Goal: Understand process/instructions: Learn about a topic

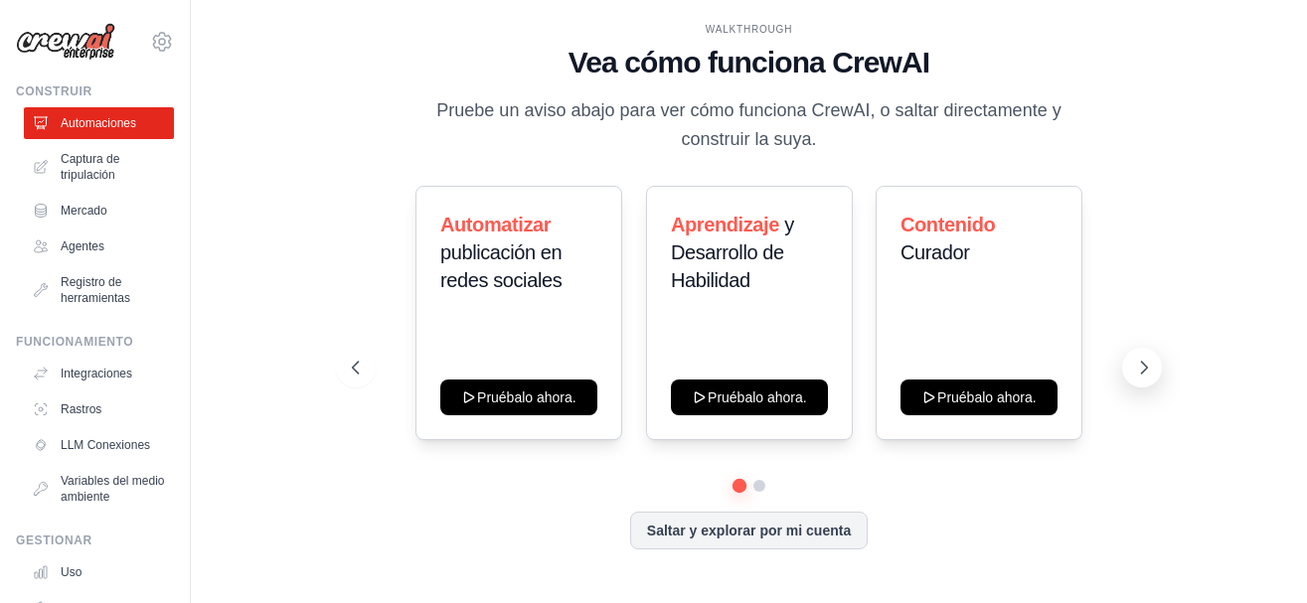
click at [1140, 375] on icon at bounding box center [1144, 368] width 20 height 20
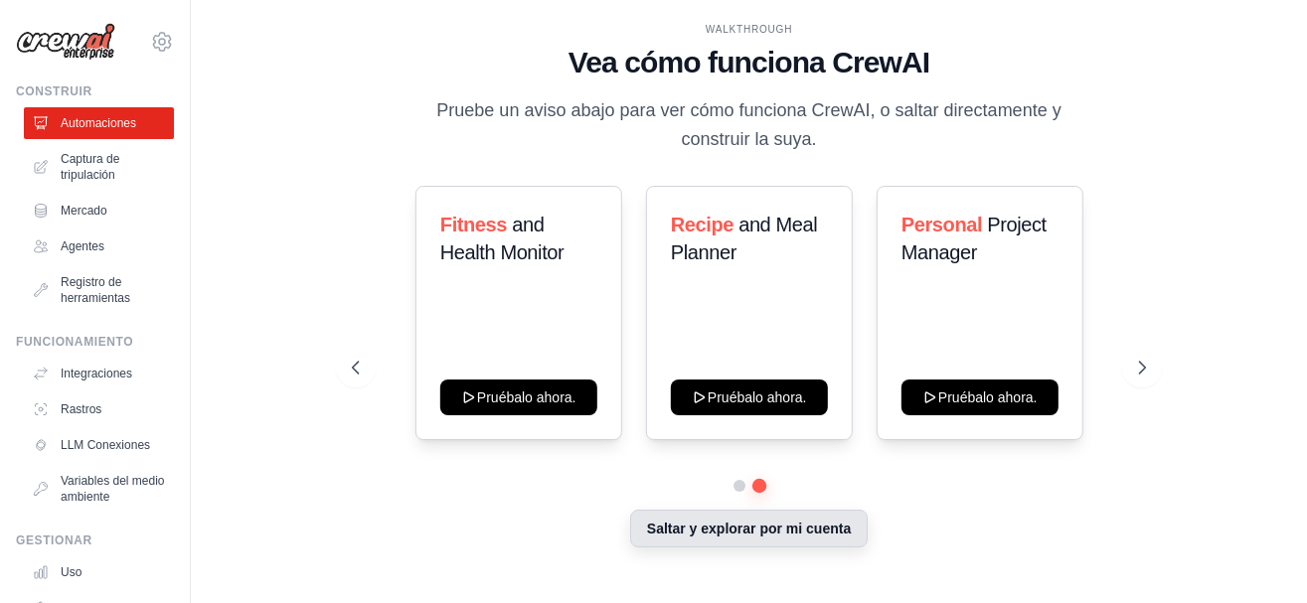
click at [761, 535] on button "Saltar y explorar por mi cuenta" at bounding box center [749, 529] width 238 height 38
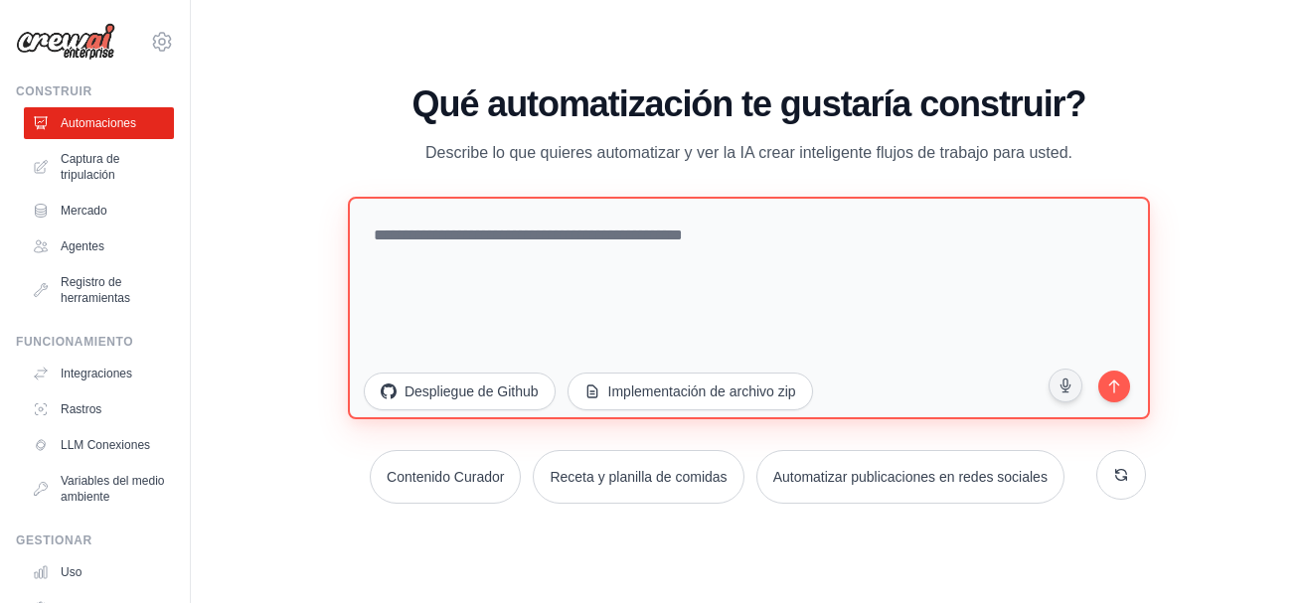
click at [715, 258] on textarea at bounding box center [749, 307] width 802 height 223
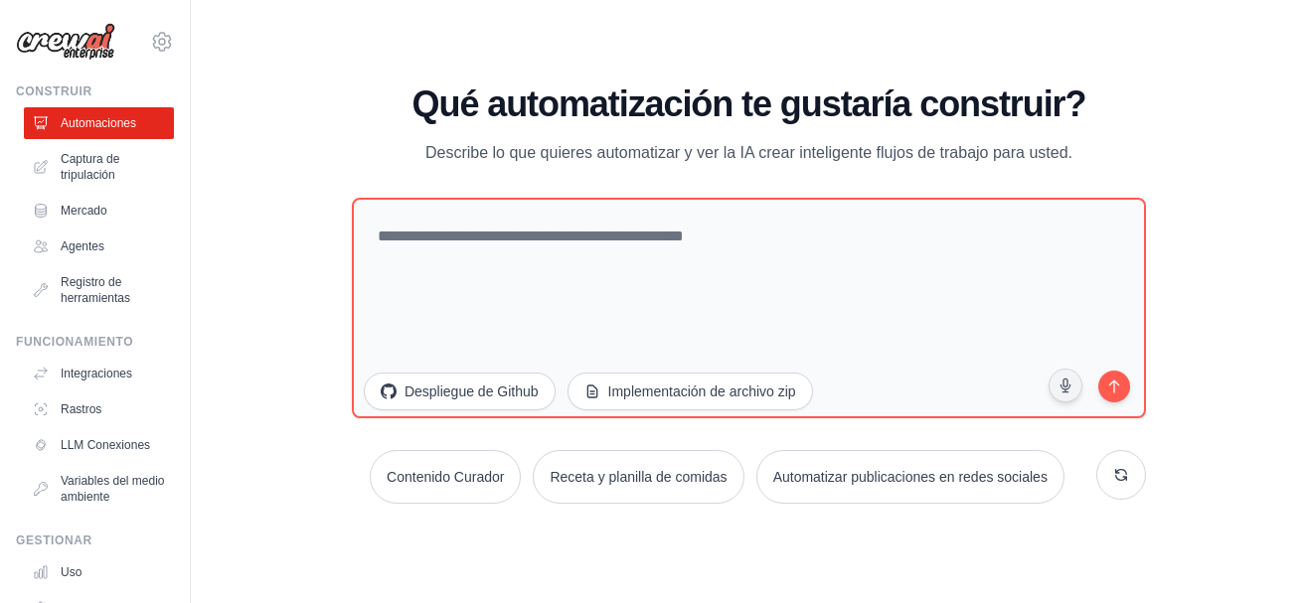
drag, startPoint x: 1284, startPoint y: 160, endPoint x: 1304, endPoint y: 251, distance: 93.6
click at [1304, 251] on div "WALKTHROUGH Vea cómo funciona CrewAI Pruebe un aviso abajo para ver cómo funcio…" at bounding box center [749, 301] width 1116 height 563
click at [1269, 161] on div "WALKTHROUGH Vea cómo funciona CrewAI Pruebe un aviso abajo para ver cómo funcio…" at bounding box center [749, 301] width 1052 height 563
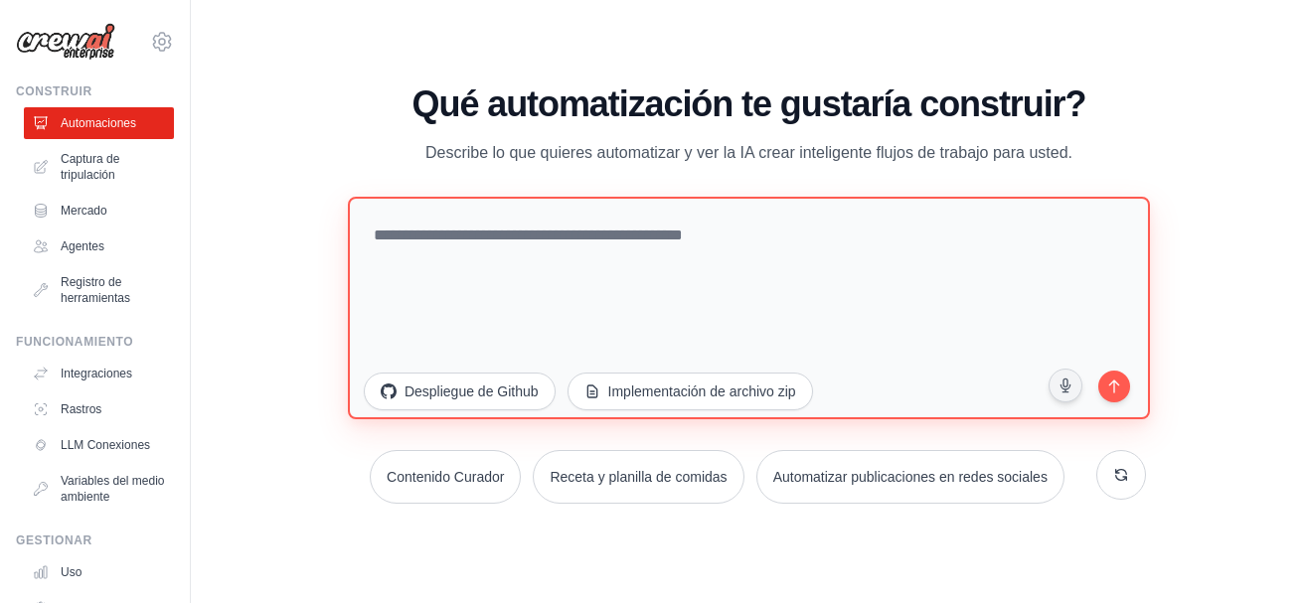
click at [776, 271] on textarea at bounding box center [749, 307] width 802 height 223
click at [562, 280] on textarea at bounding box center [749, 307] width 802 height 223
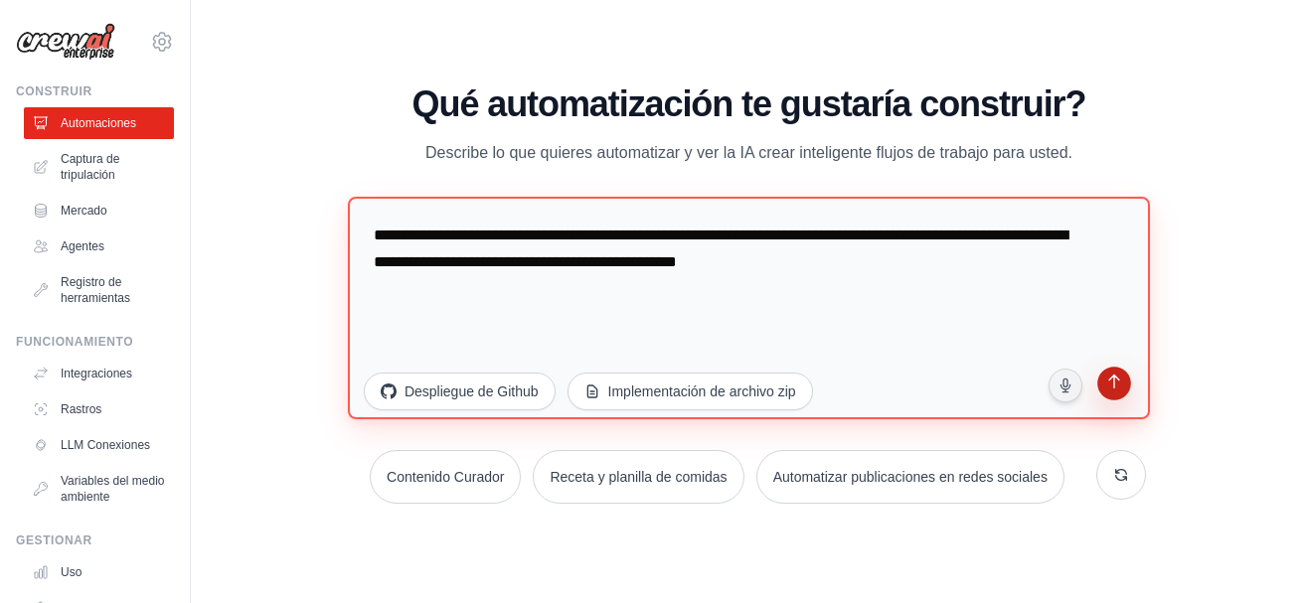
type textarea "**********"
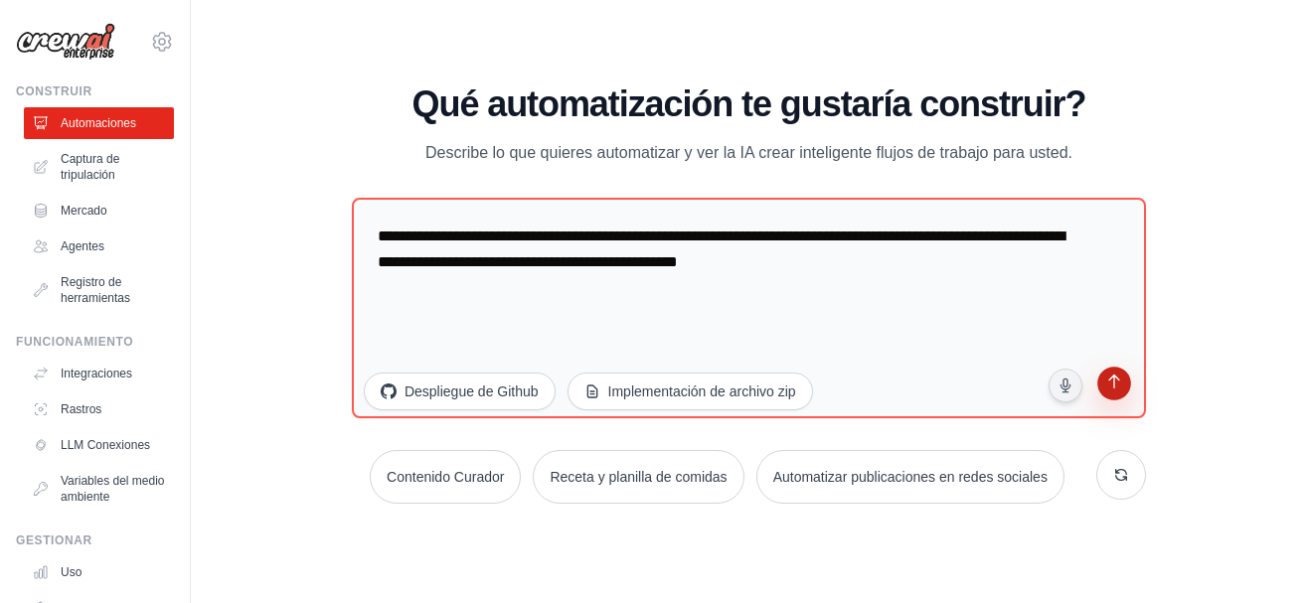
click at [1109, 391] on icon "submit" at bounding box center [1113, 384] width 11 height 14
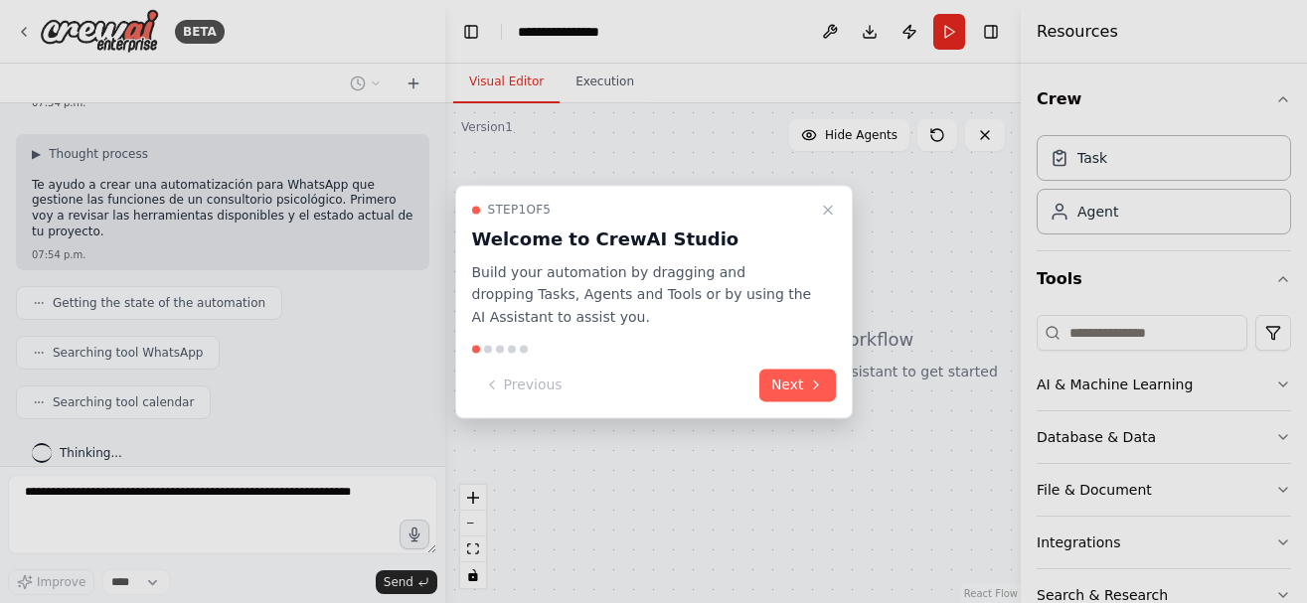
scroll to position [136, 0]
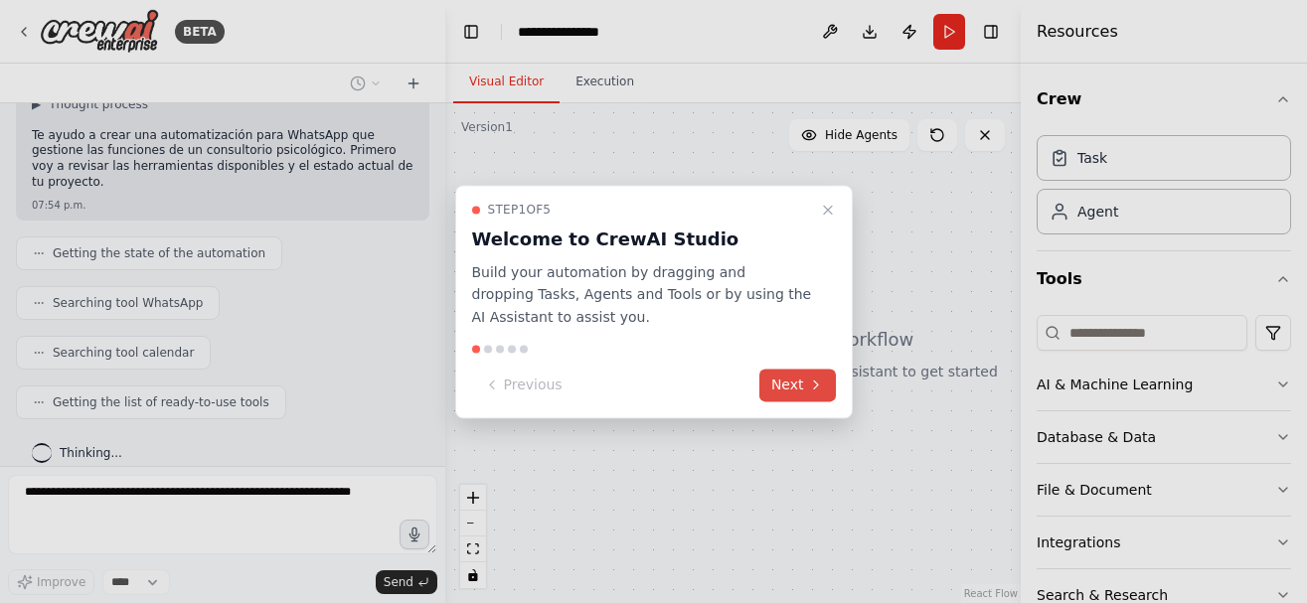
click at [784, 389] on button "Next" at bounding box center [797, 385] width 77 height 33
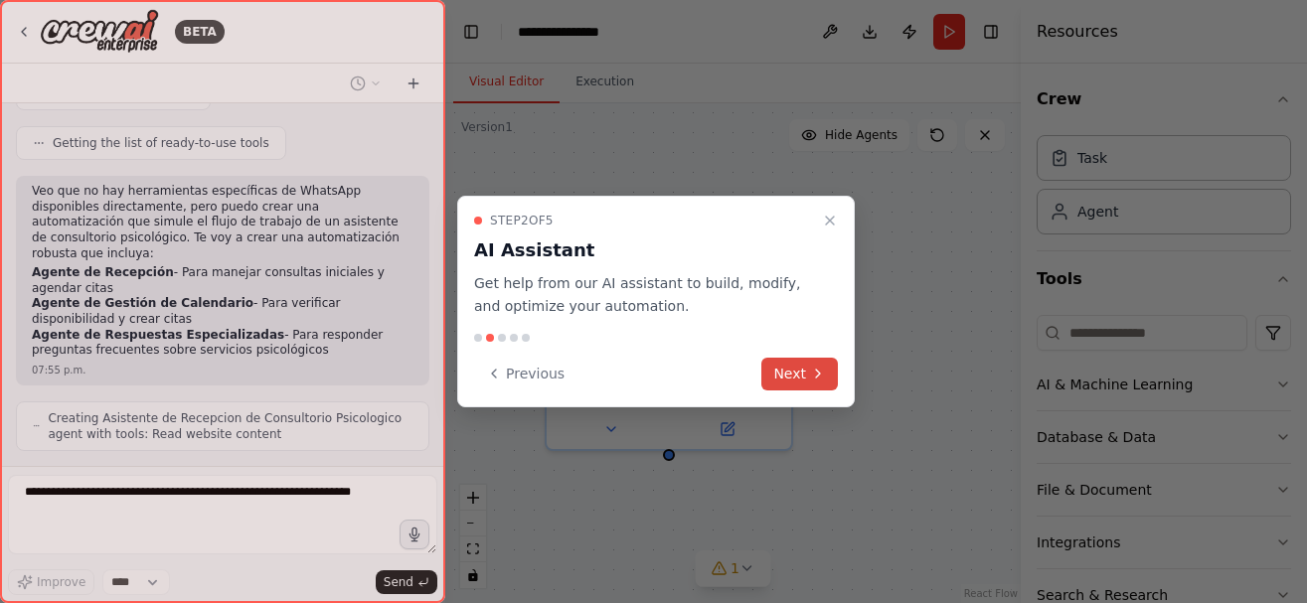
scroll to position [461, 0]
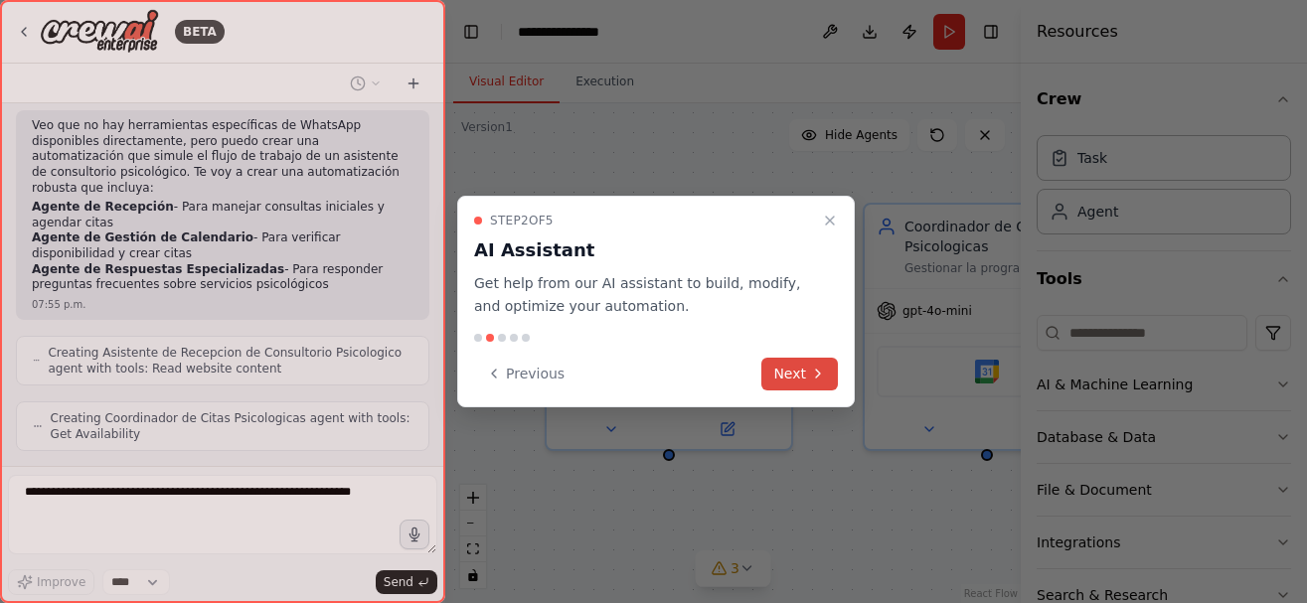
click at [799, 364] on button "Next" at bounding box center [799, 374] width 77 height 33
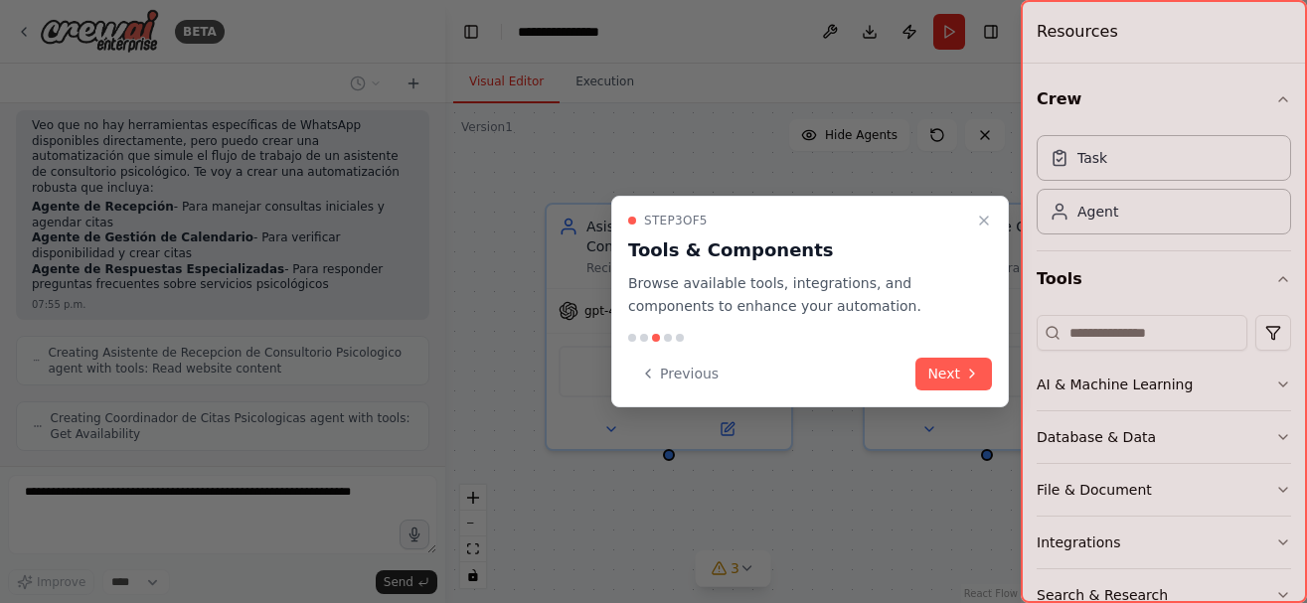
scroll to position [527, 0]
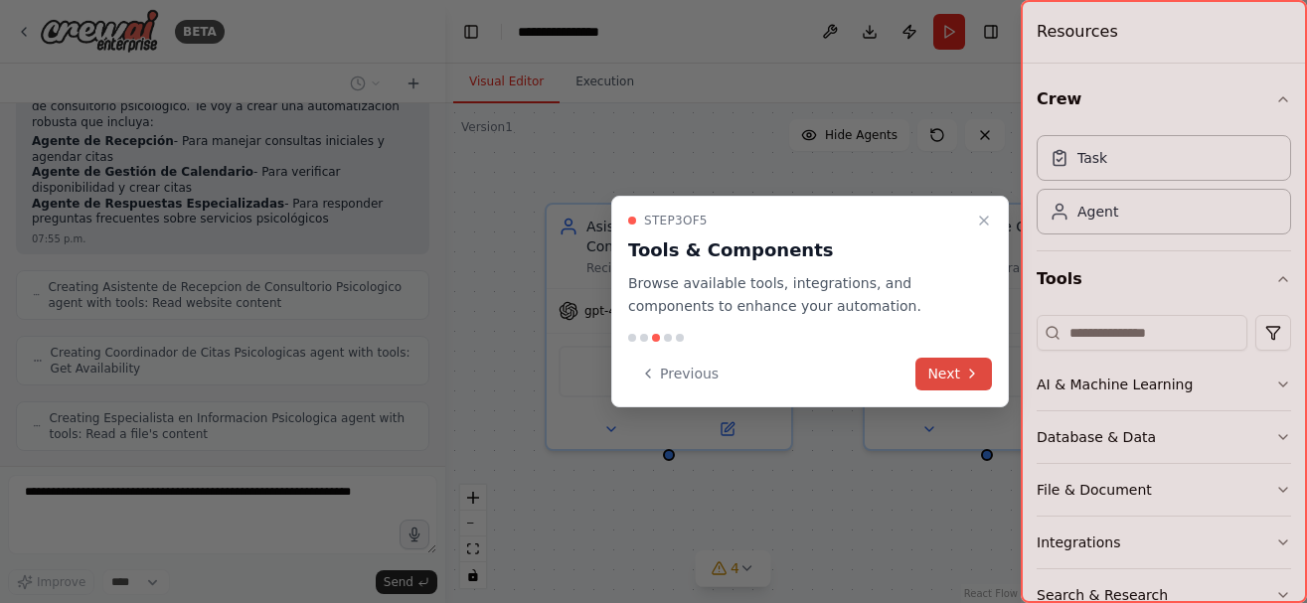
click at [947, 372] on button "Next" at bounding box center [953, 374] width 77 height 33
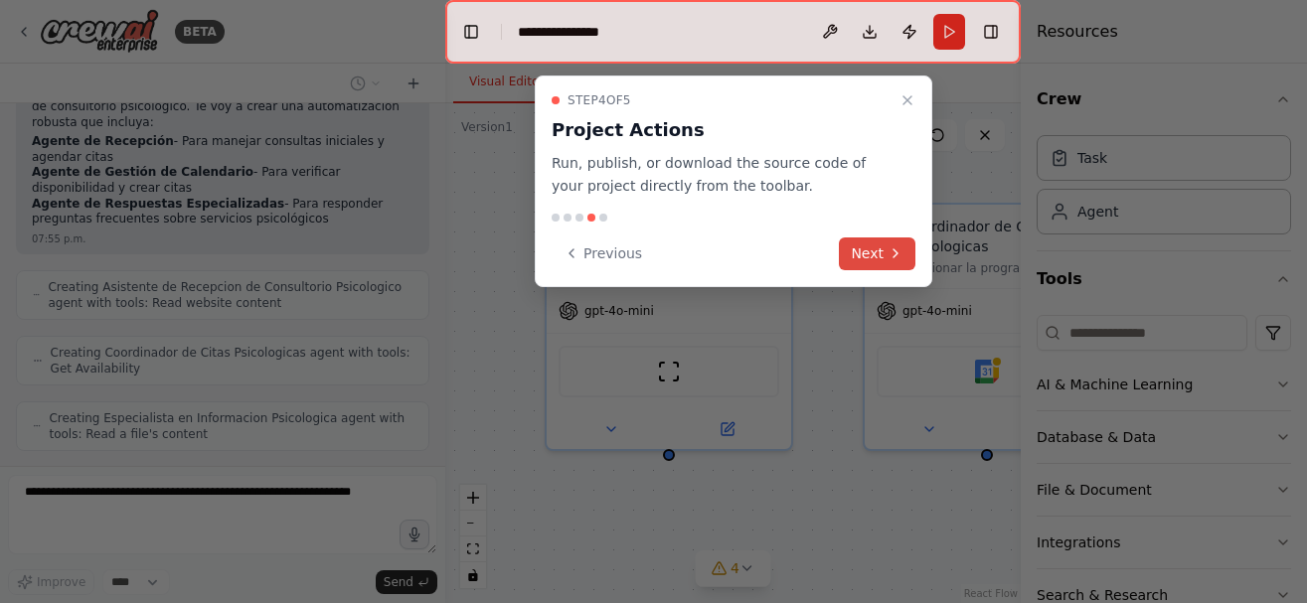
click at [880, 256] on button "Next" at bounding box center [877, 254] width 77 height 33
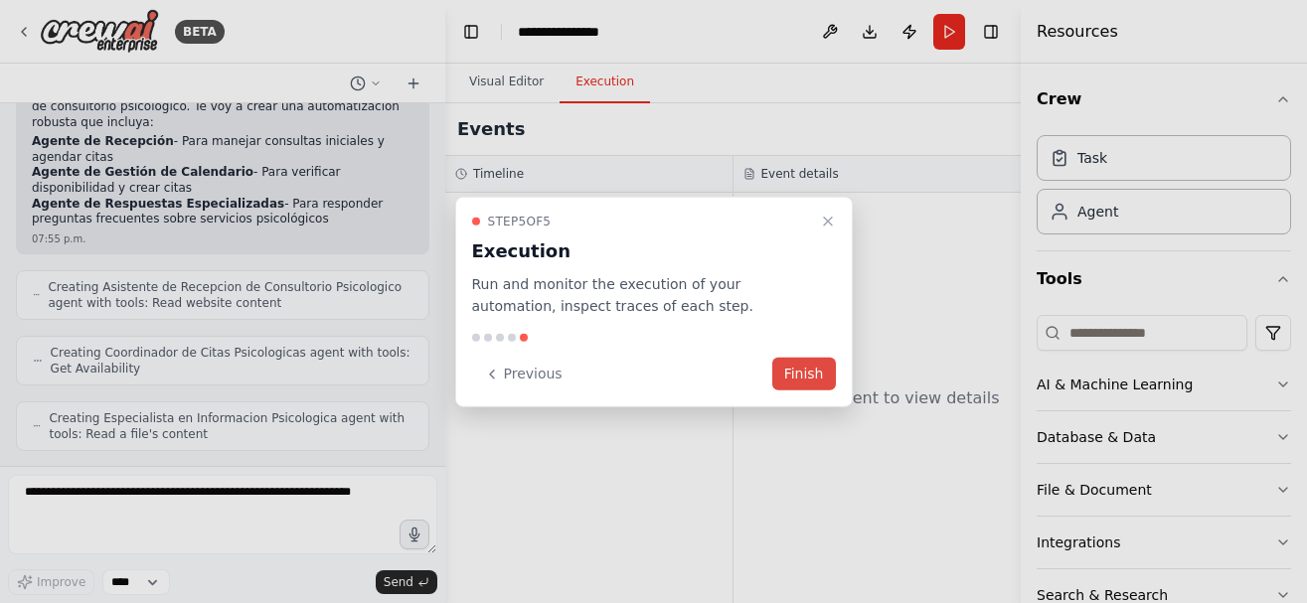
scroll to position [647, 0]
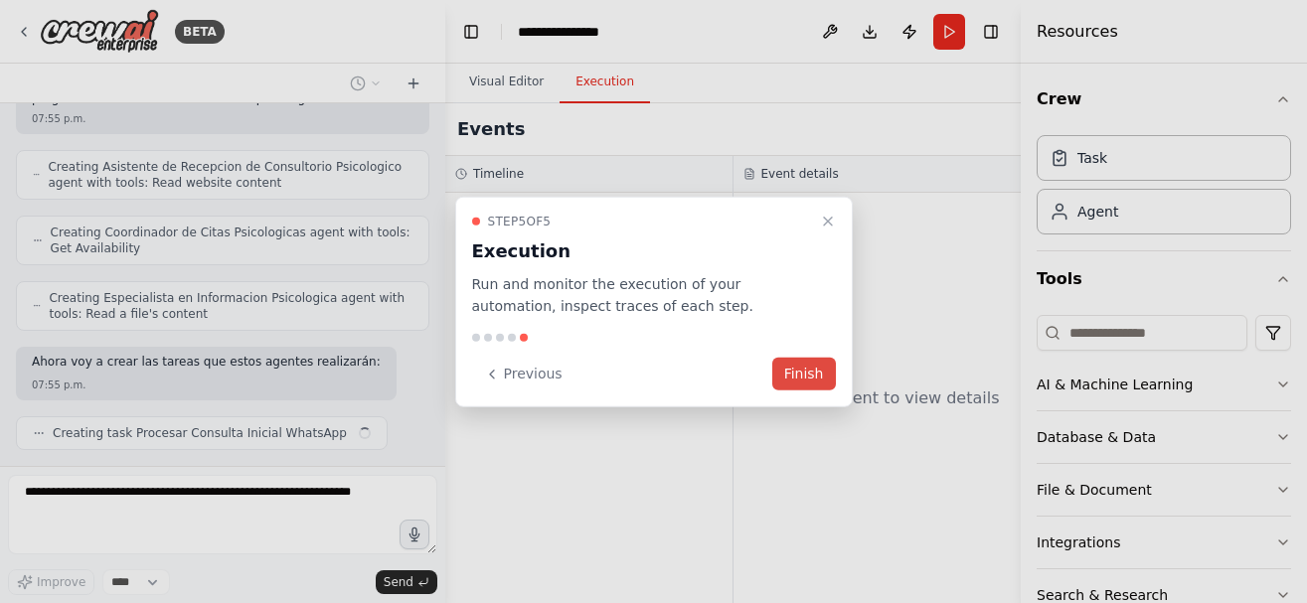
click at [808, 373] on button "Finish" at bounding box center [804, 374] width 64 height 33
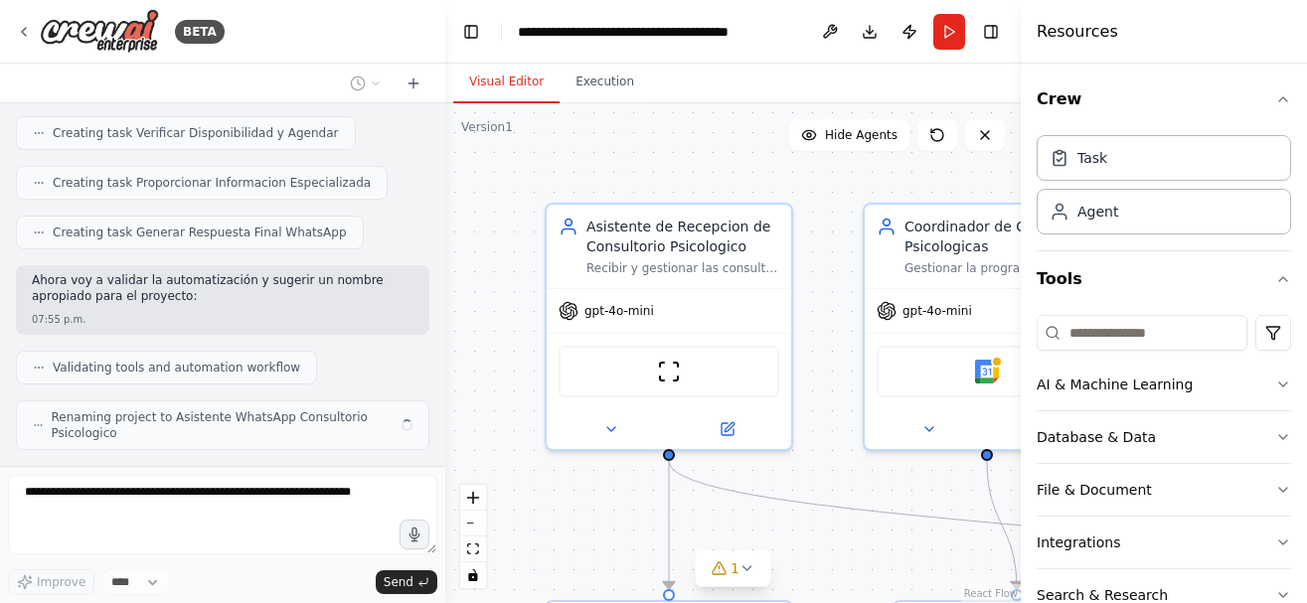
scroll to position [981, 0]
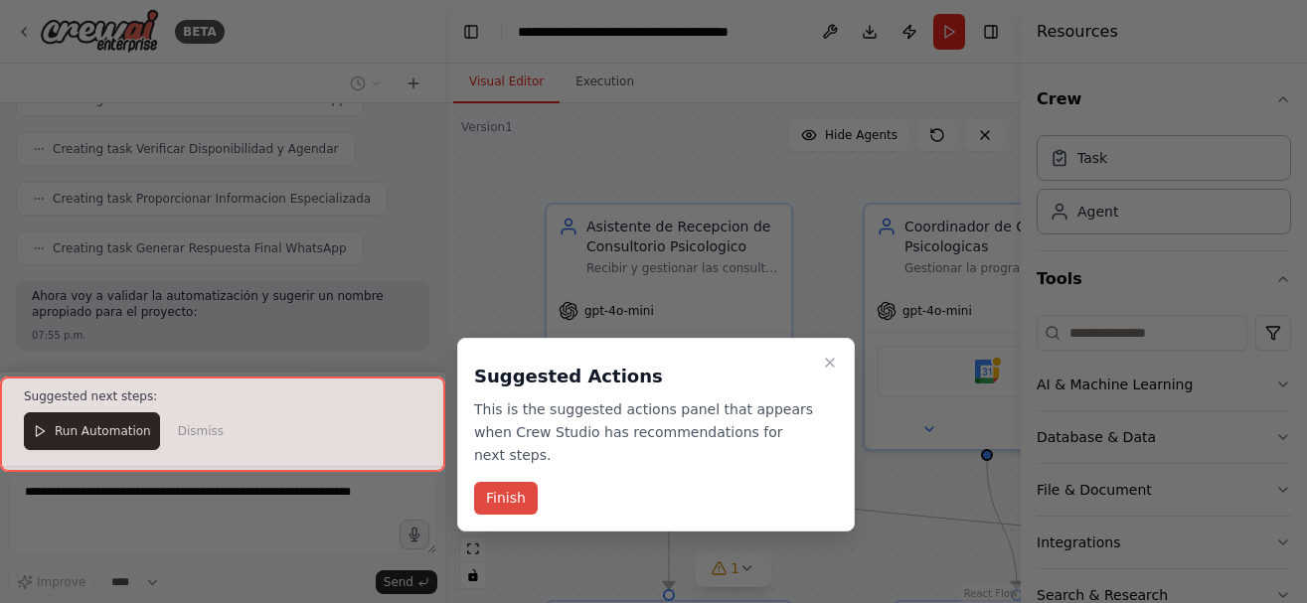
click at [503, 482] on button "Finish" at bounding box center [506, 498] width 64 height 33
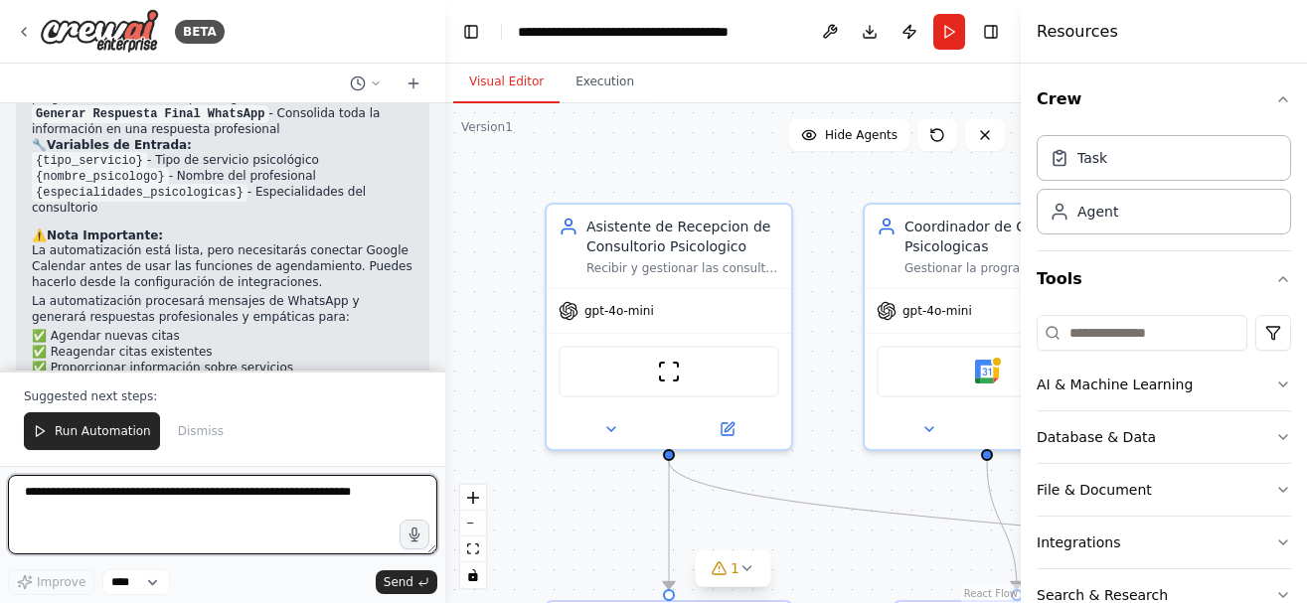
scroll to position [1654, 0]
